Goal: Task Accomplishment & Management: Manage account settings

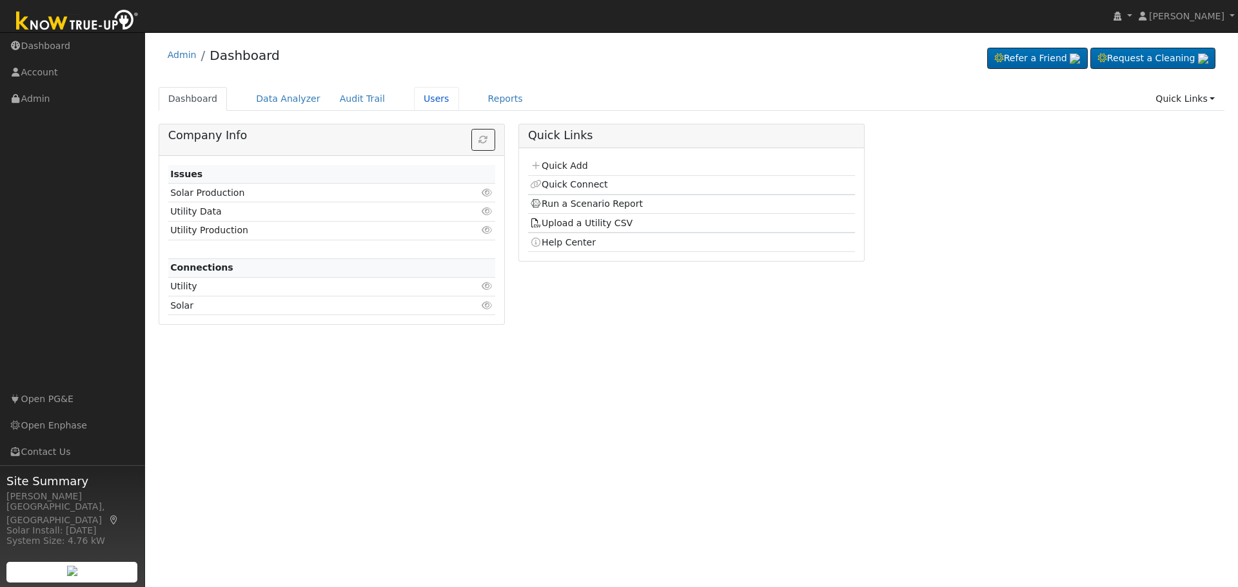
click at [419, 98] on link "Users" at bounding box center [436, 99] width 45 height 24
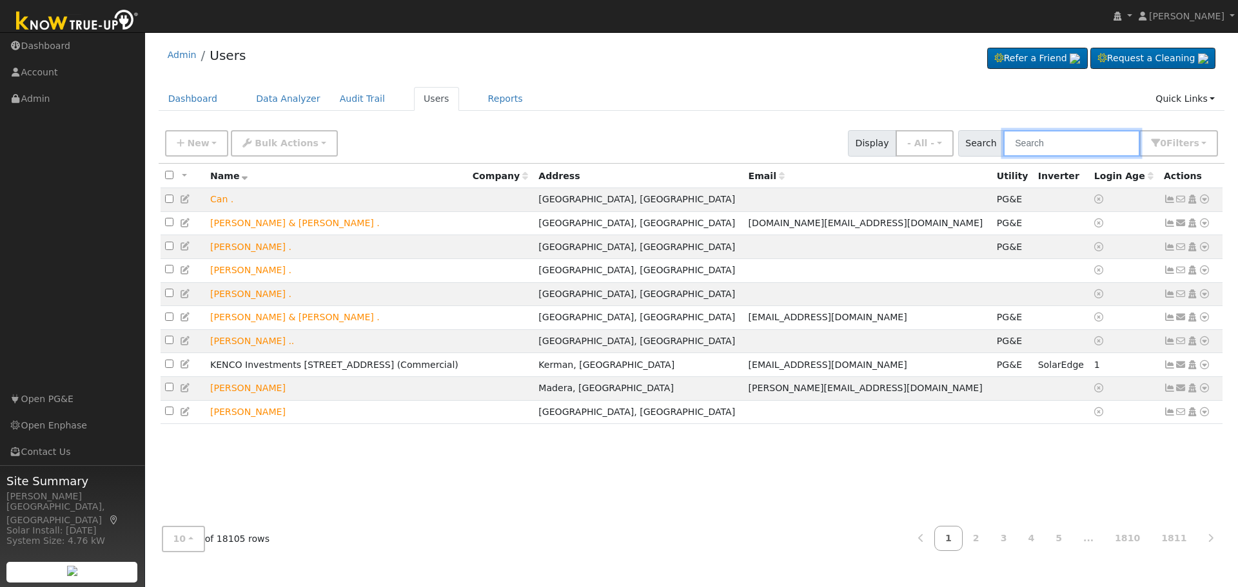
click at [1091, 134] on input "text" at bounding box center [1071, 143] width 137 height 26
paste input "Lucy Vang"
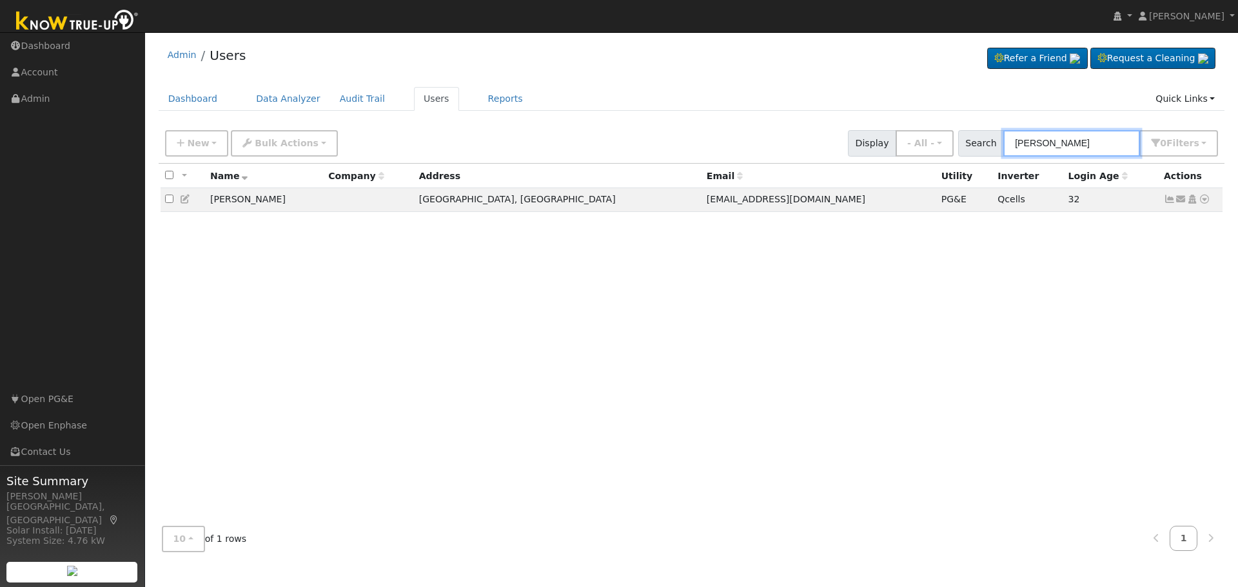
type input "Lucy Vang"
click at [1206, 199] on icon at bounding box center [1205, 199] width 12 height 9
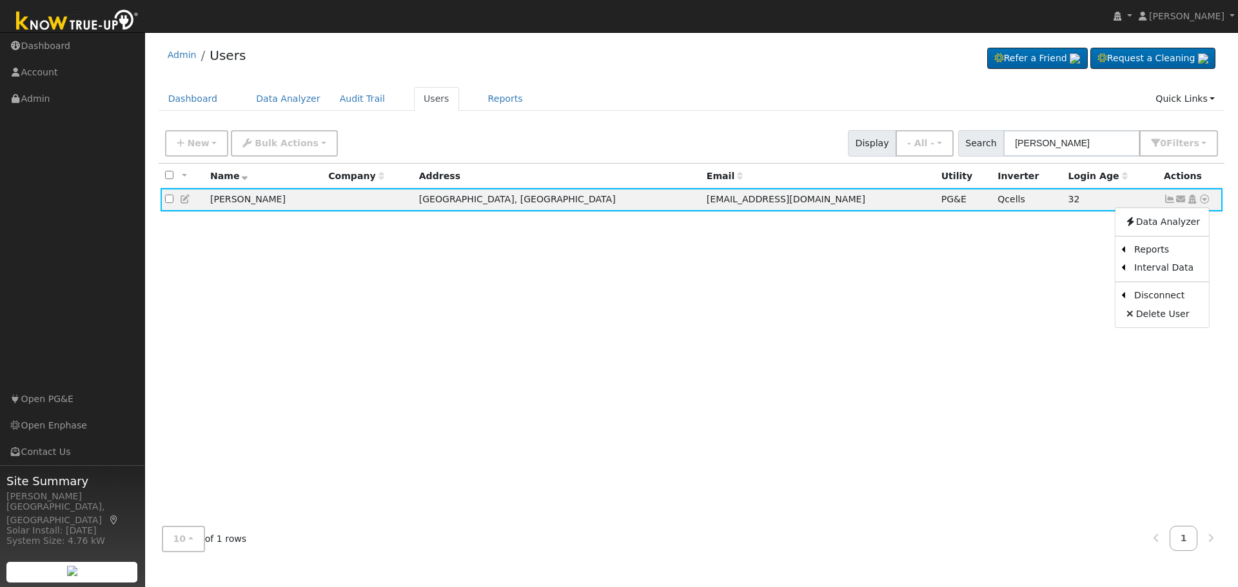
click at [1193, 201] on icon at bounding box center [1193, 199] width 12 height 9
